Goal: Transaction & Acquisition: Book appointment/travel/reservation

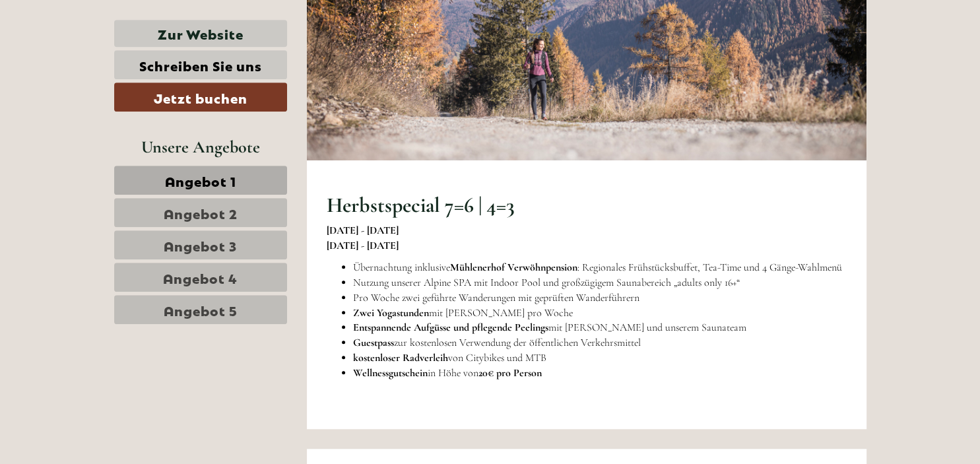
scroll to position [829, 0]
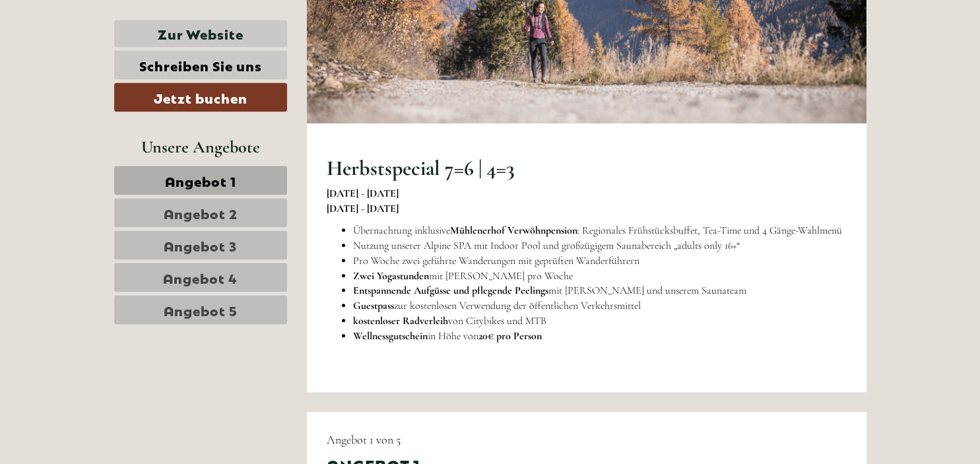
click at [199, 178] on span "Angebot 1" at bounding box center [200, 180] width 71 height 18
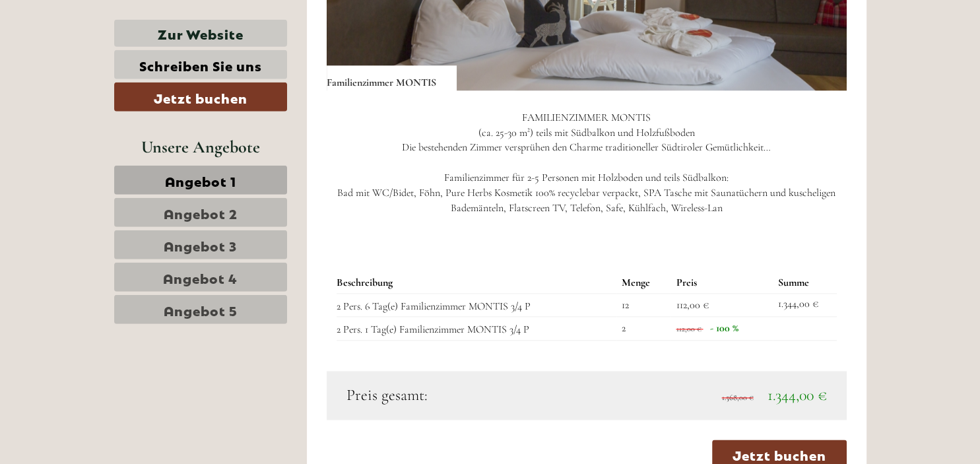
scroll to position [1613, 0]
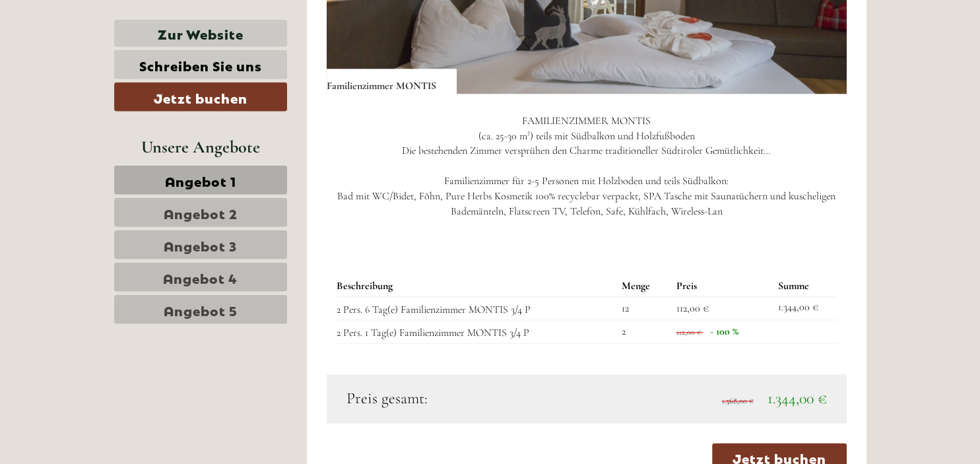
click at [216, 212] on span "Angebot 2" at bounding box center [201, 212] width 74 height 18
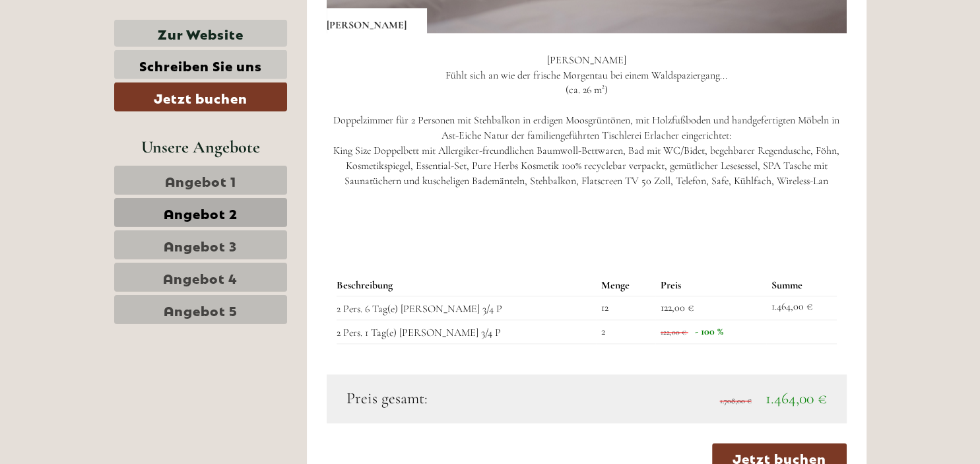
scroll to position [1693, 0]
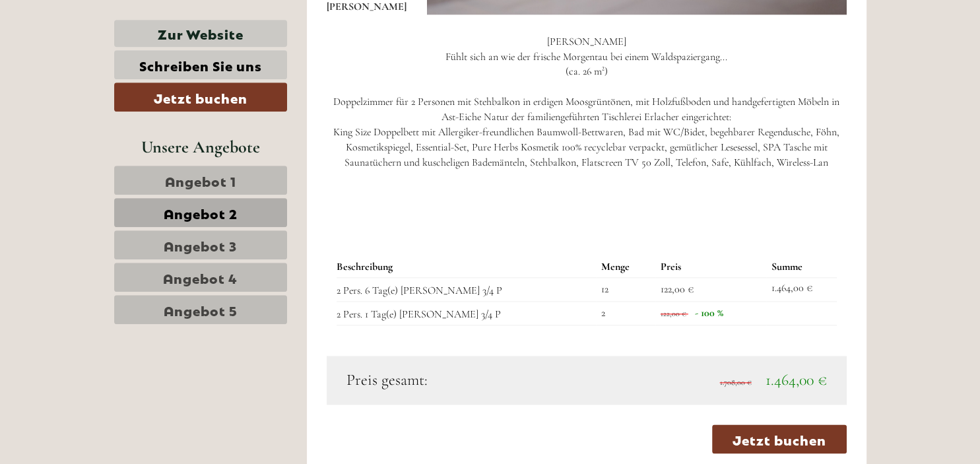
click at [223, 245] on span "Angebot 3" at bounding box center [200, 245] width 73 height 18
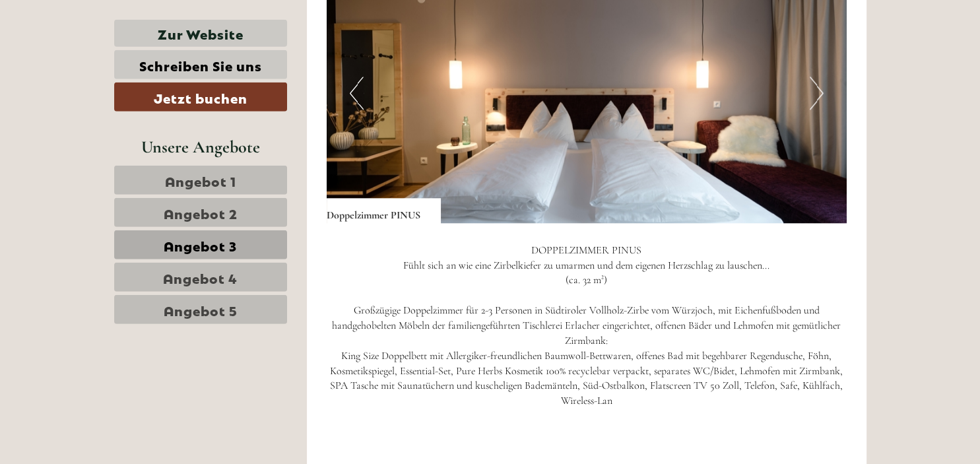
scroll to position [1483, 0]
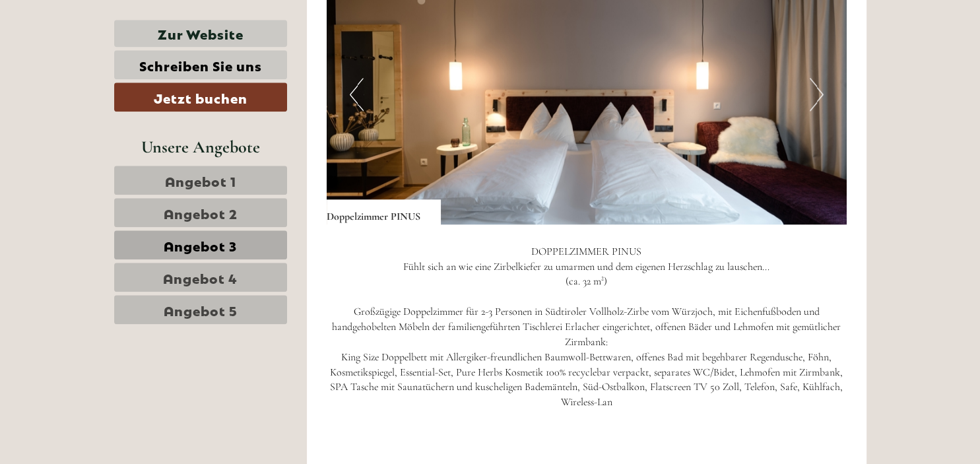
click at [201, 275] on span "Angebot 4" at bounding box center [200, 277] width 75 height 18
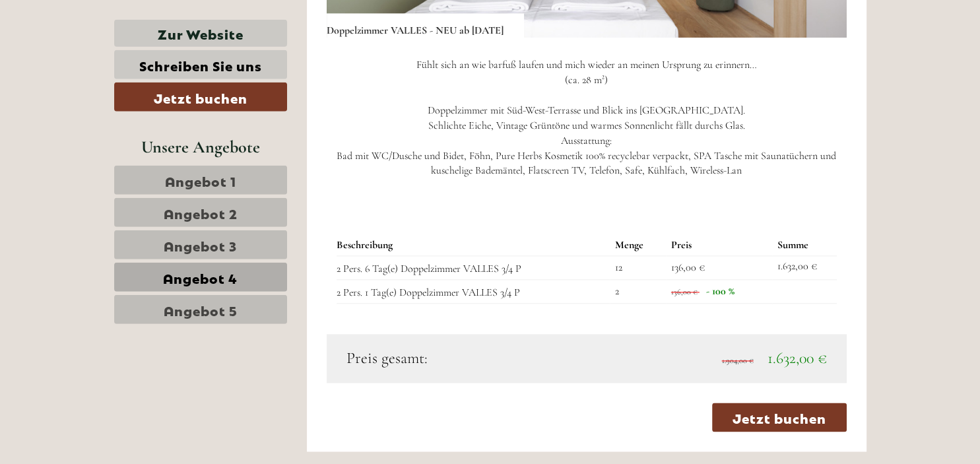
scroll to position [1732, 0]
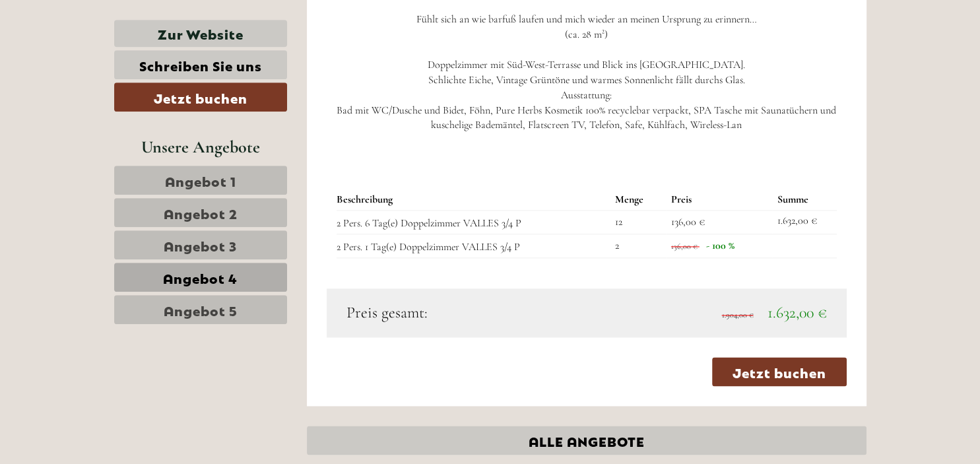
click at [215, 307] on span "Angebot 5" at bounding box center [201, 309] width 74 height 18
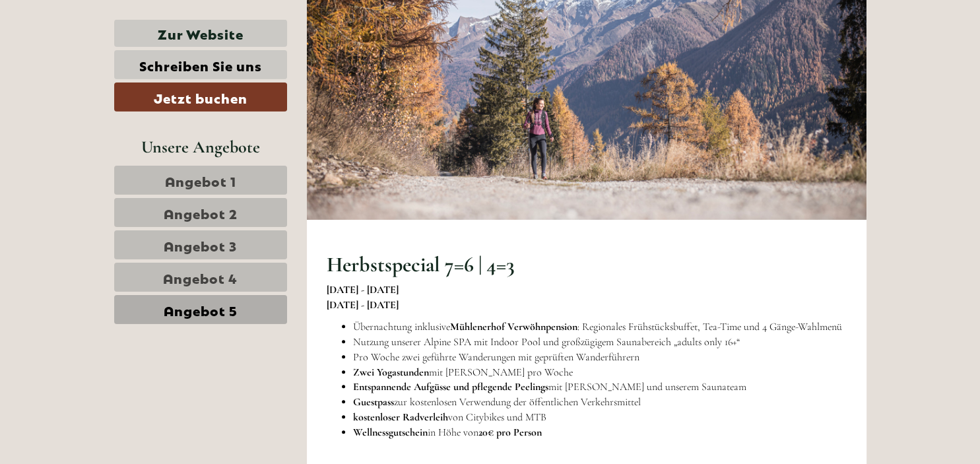
scroll to position [732, 0]
click at [172, 182] on span "Angebot 1" at bounding box center [200, 180] width 71 height 18
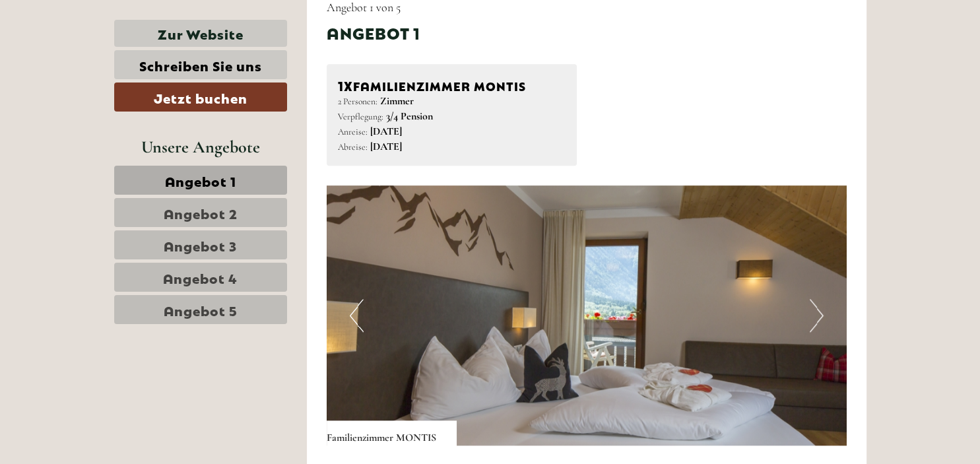
click at [817, 329] on button "Next" at bounding box center [817, 315] width 14 height 33
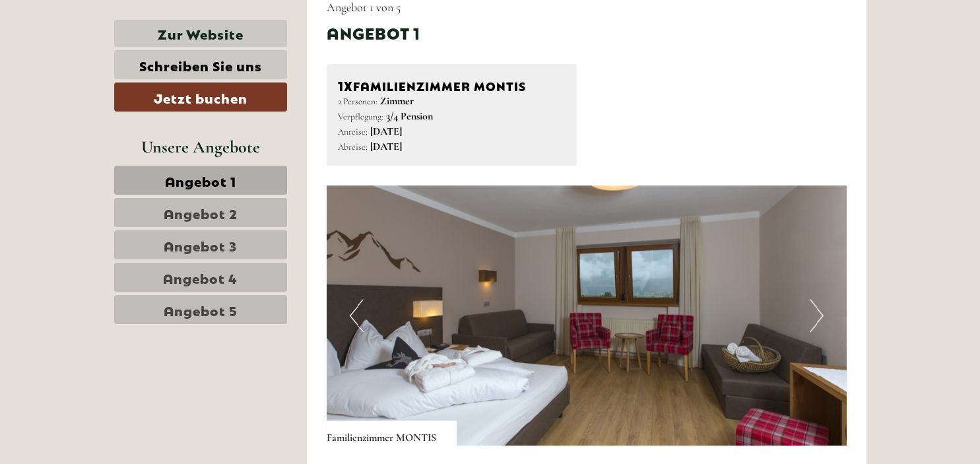
click at [817, 329] on button "Next" at bounding box center [817, 315] width 14 height 33
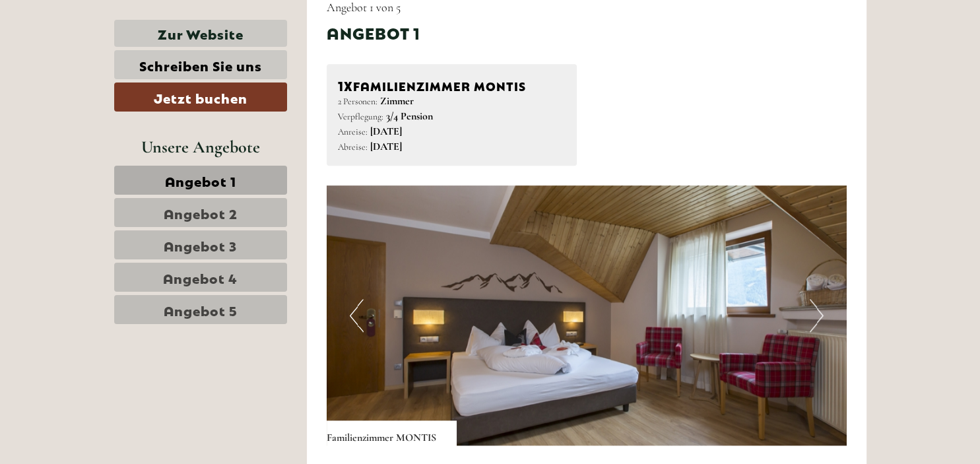
click at [817, 329] on button "Next" at bounding box center [817, 315] width 14 height 33
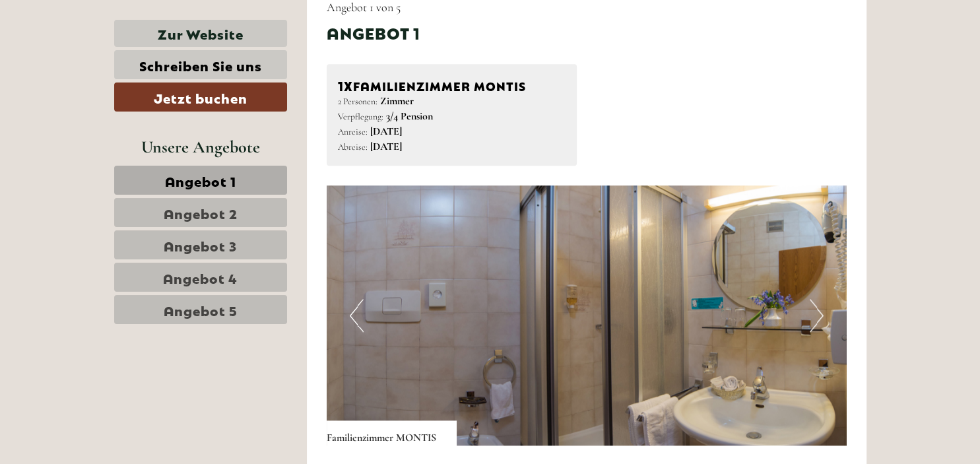
click at [815, 331] on button "Next" at bounding box center [817, 315] width 14 height 33
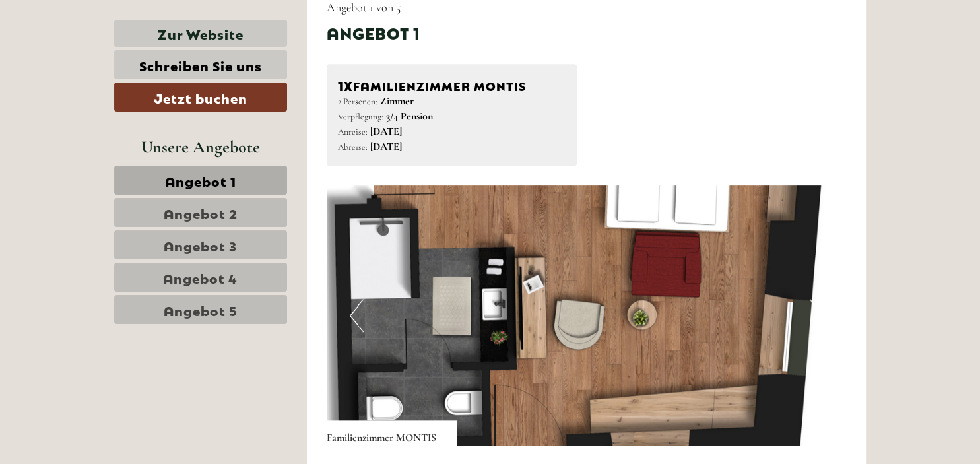
click at [815, 331] on button "Next" at bounding box center [817, 315] width 14 height 33
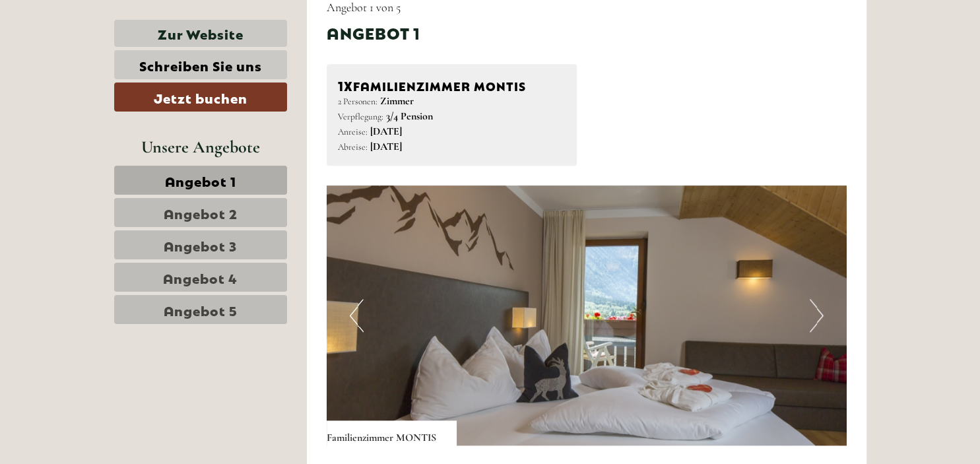
click at [815, 331] on button "Next" at bounding box center [817, 315] width 14 height 33
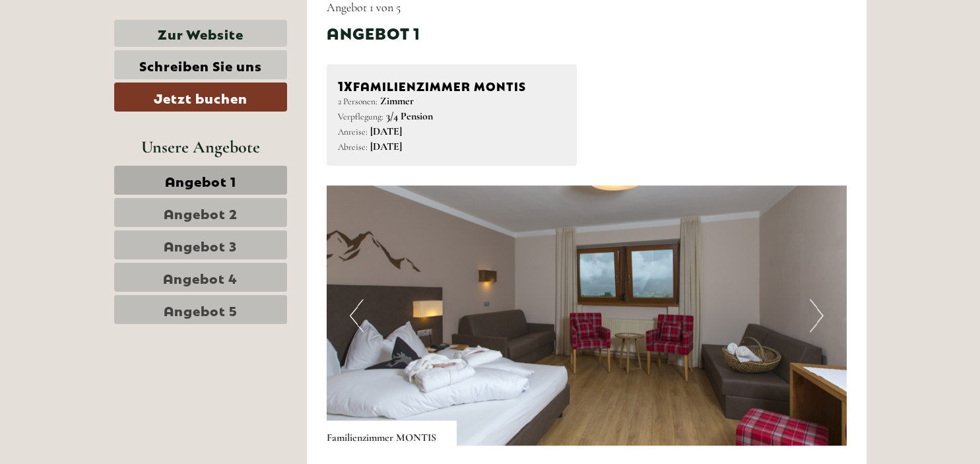
click at [815, 331] on button "Next" at bounding box center [817, 315] width 14 height 33
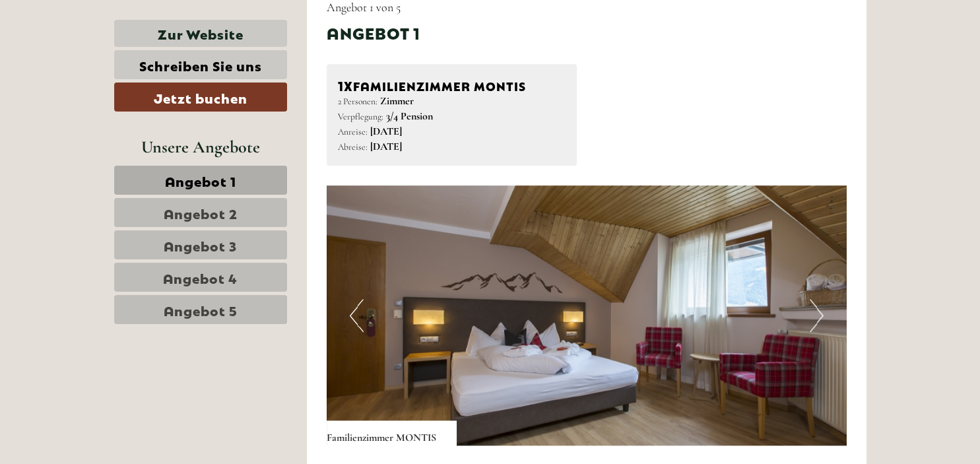
click at [815, 331] on button "Next" at bounding box center [817, 315] width 14 height 33
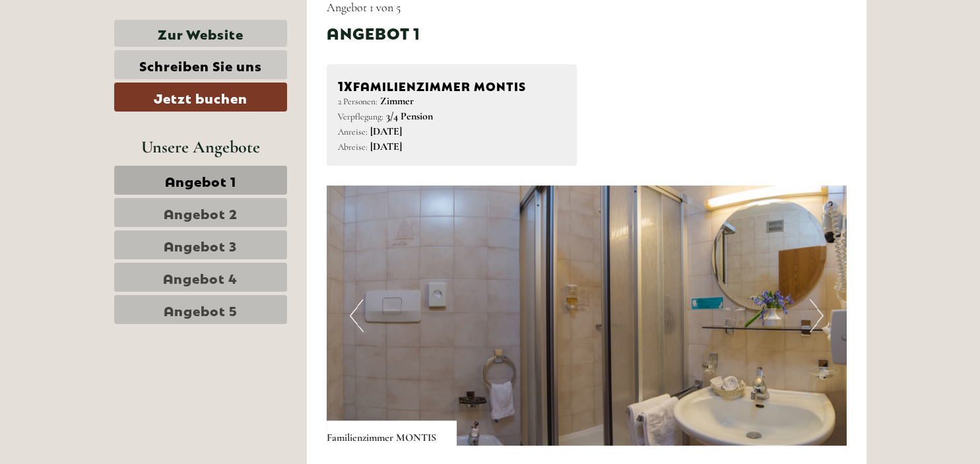
click at [815, 331] on button "Next" at bounding box center [817, 315] width 14 height 33
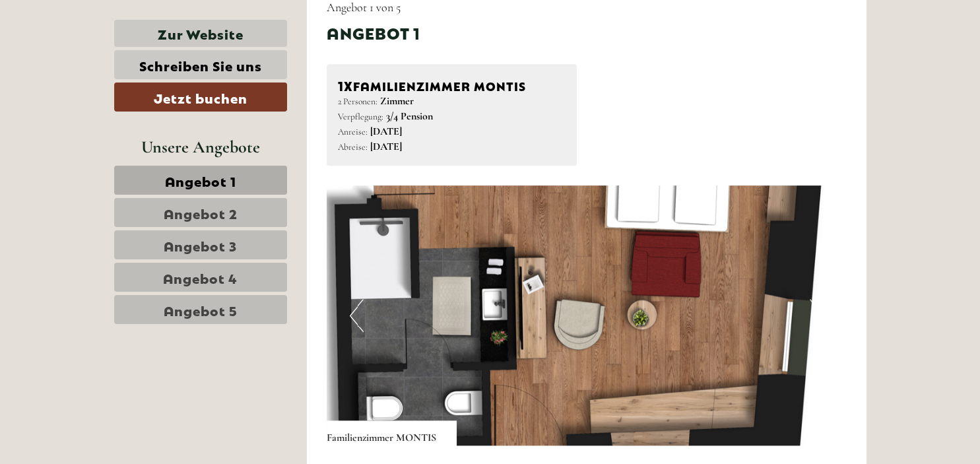
click at [815, 331] on button "Next" at bounding box center [817, 315] width 14 height 33
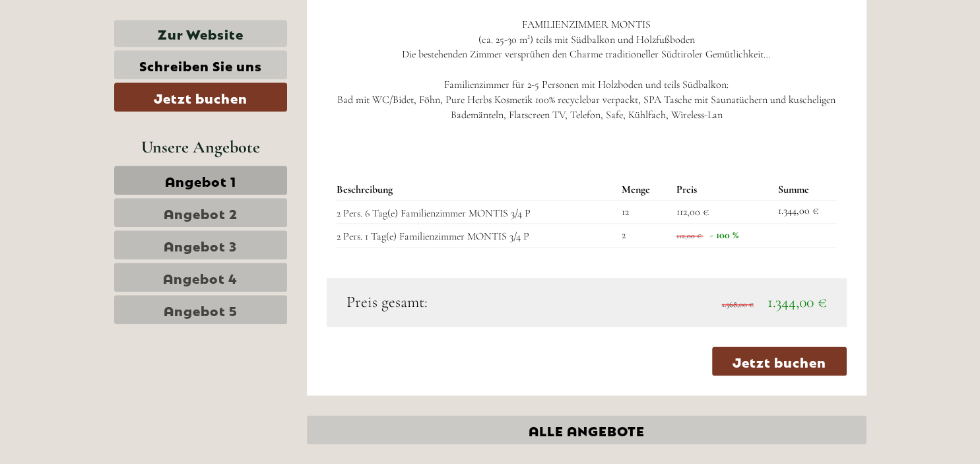
scroll to position [1713, 0]
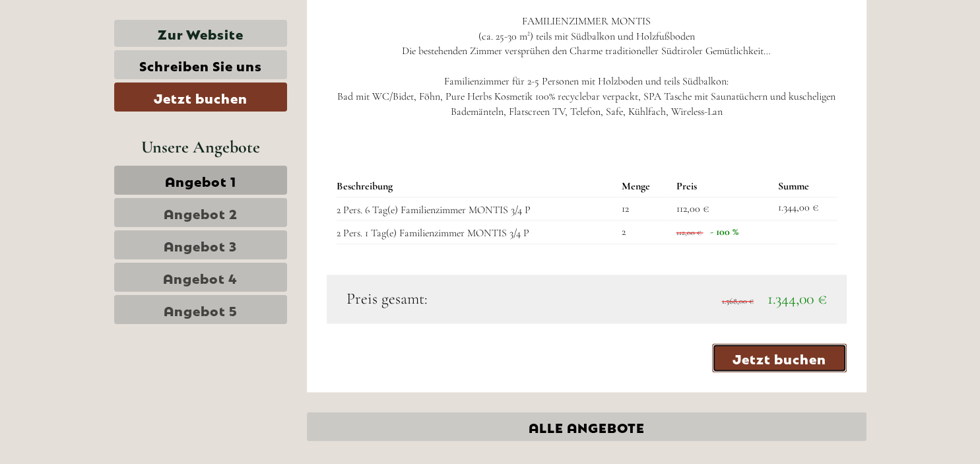
click at [809, 372] on link "Jetzt buchen" at bounding box center [779, 357] width 135 height 29
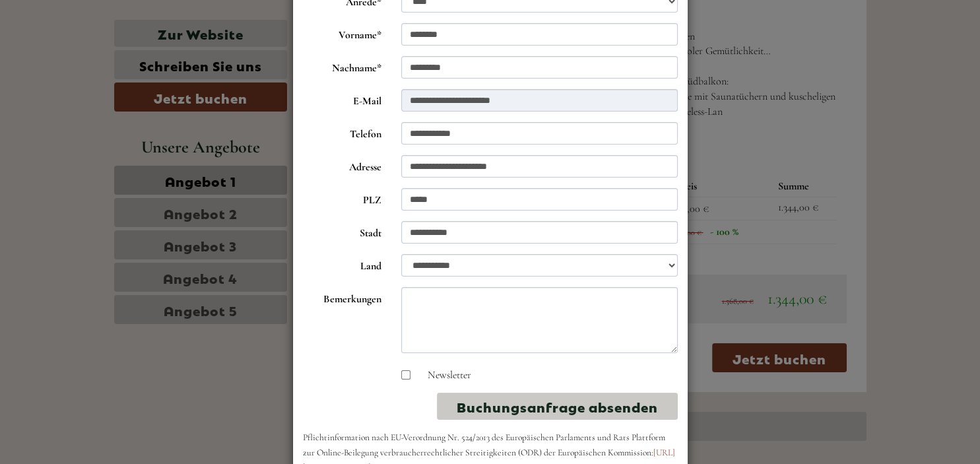
scroll to position [138, 0]
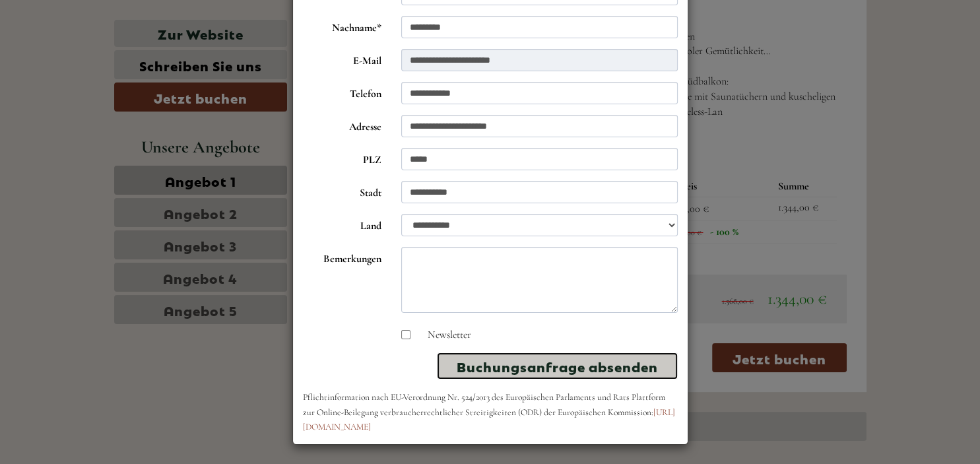
click at [530, 365] on button "Buchungsanfrage absenden" at bounding box center [557, 366] width 241 height 27
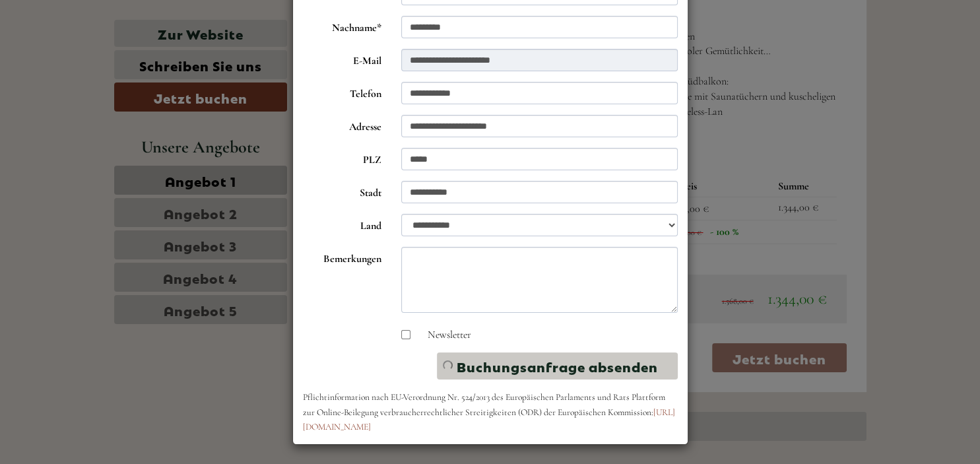
scroll to position [0, 0]
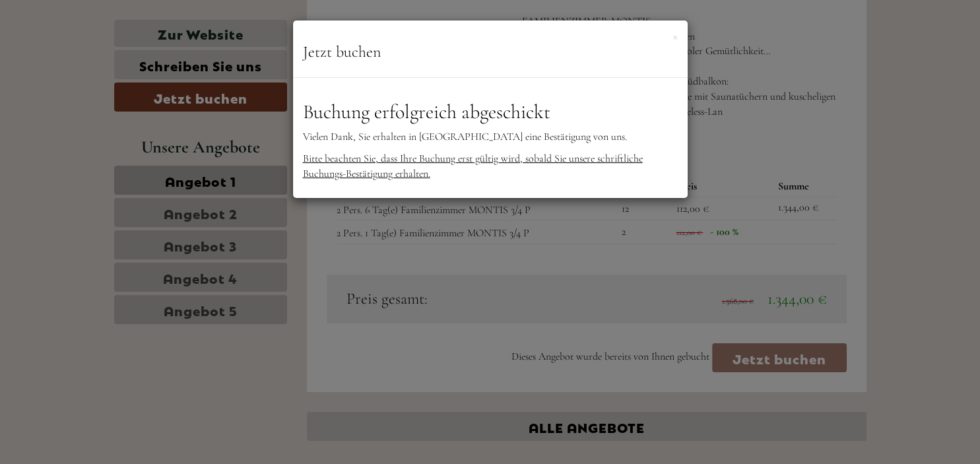
click at [672, 35] on div "× Jetzt buchen" at bounding box center [490, 48] width 395 height 57
click at [94, 168] on div "**********" at bounding box center [490, 232] width 980 height 464
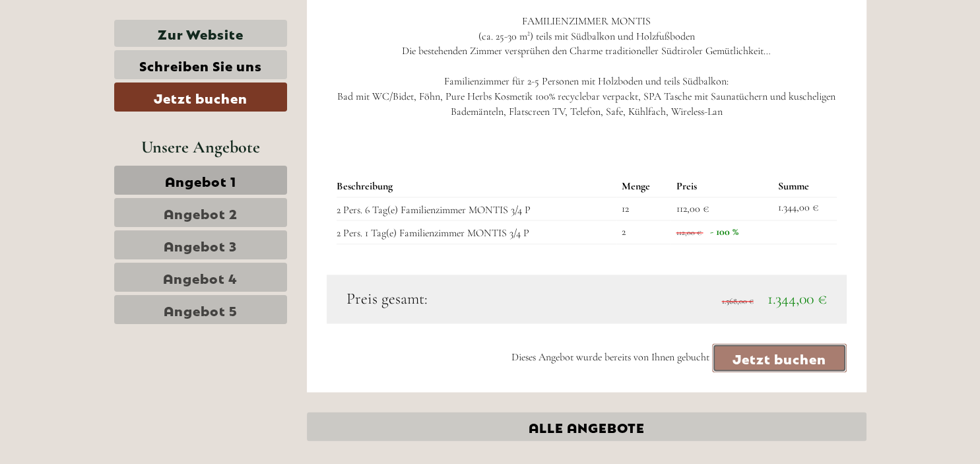
drag, startPoint x: 94, startPoint y: 168, endPoint x: 66, endPoint y: 136, distance: 42.1
